Goal: Task Accomplishment & Management: Use online tool/utility

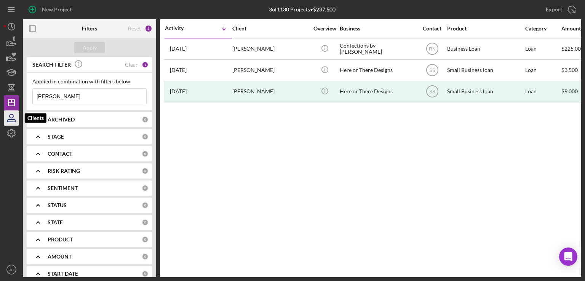
click at [11, 116] on icon "button" at bounding box center [11, 118] width 19 height 19
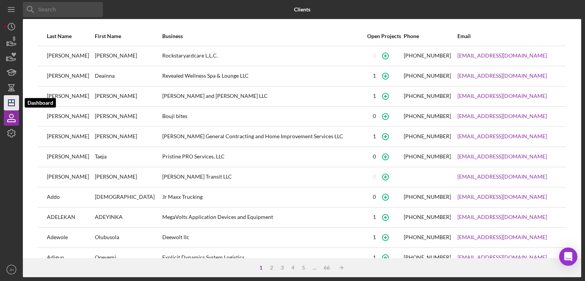
click at [16, 98] on icon "Icon/Dashboard" at bounding box center [11, 102] width 19 height 19
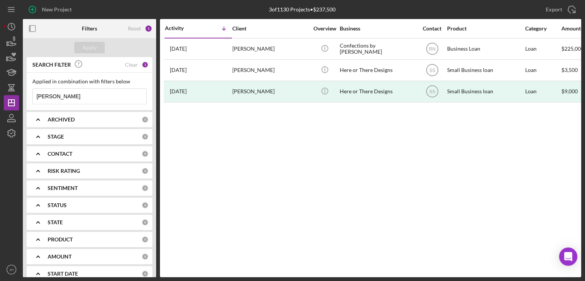
drag, startPoint x: 97, startPoint y: 95, endPoint x: 21, endPoint y: 98, distance: 77.0
click at [21, 98] on div "New Project 3 of 1130 Projects • $237,500 [PERSON_NAME] Export Icon/Export Filt…" at bounding box center [292, 138] width 577 height 277
type input "steel kitchen"
click at [89, 54] on div "Apply" at bounding box center [89, 47] width 133 height 19
click at [91, 49] on div "Apply" at bounding box center [90, 47] width 14 height 11
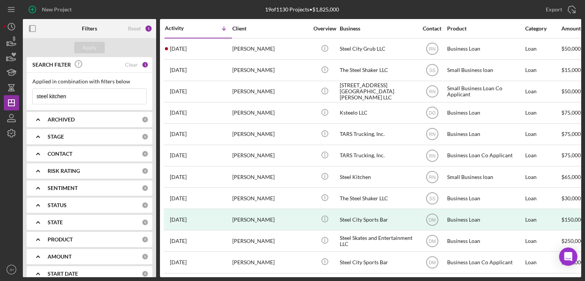
click at [122, 119] on div "ARCHIVED" at bounding box center [95, 120] width 94 height 6
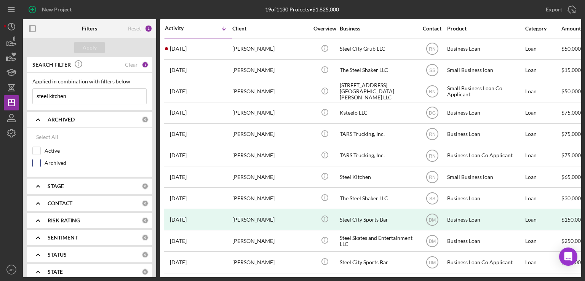
click at [37, 161] on input "Archived" at bounding box center [37, 163] width 8 height 8
checkbox input "true"
click at [94, 48] on div "Apply" at bounding box center [90, 47] width 14 height 11
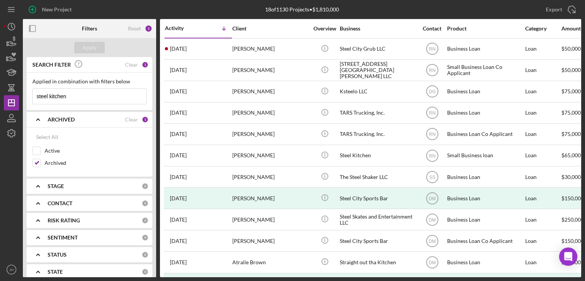
click at [85, 95] on input "steel kitchen" at bounding box center [89, 96] width 113 height 15
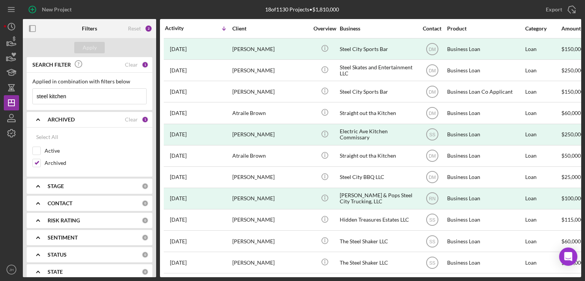
scroll to position [155, 0]
